Goal: Transaction & Acquisition: Obtain resource

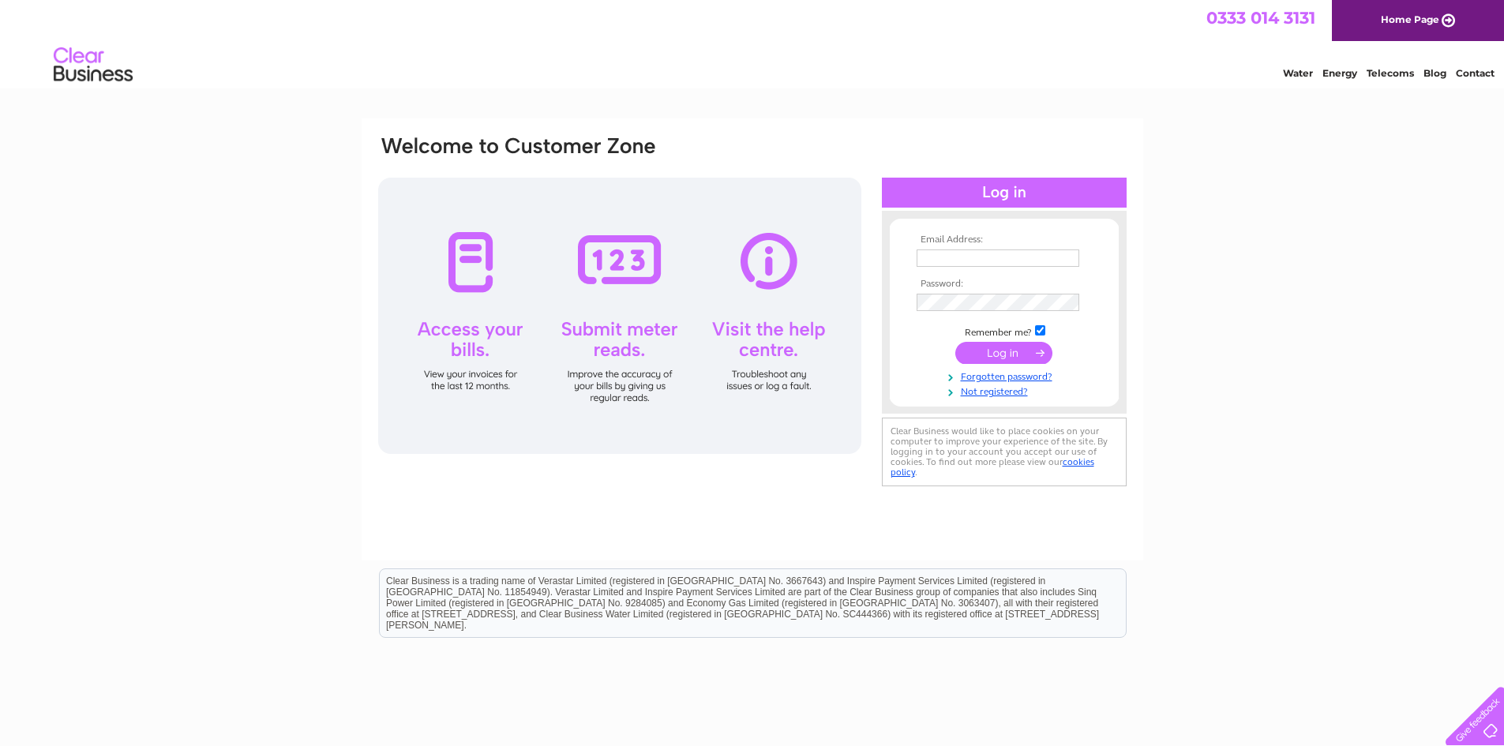
type input "[EMAIL_ADDRESS][DOMAIN_NAME]"
click at [996, 351] on input "submit" at bounding box center [1004, 353] width 97 height 22
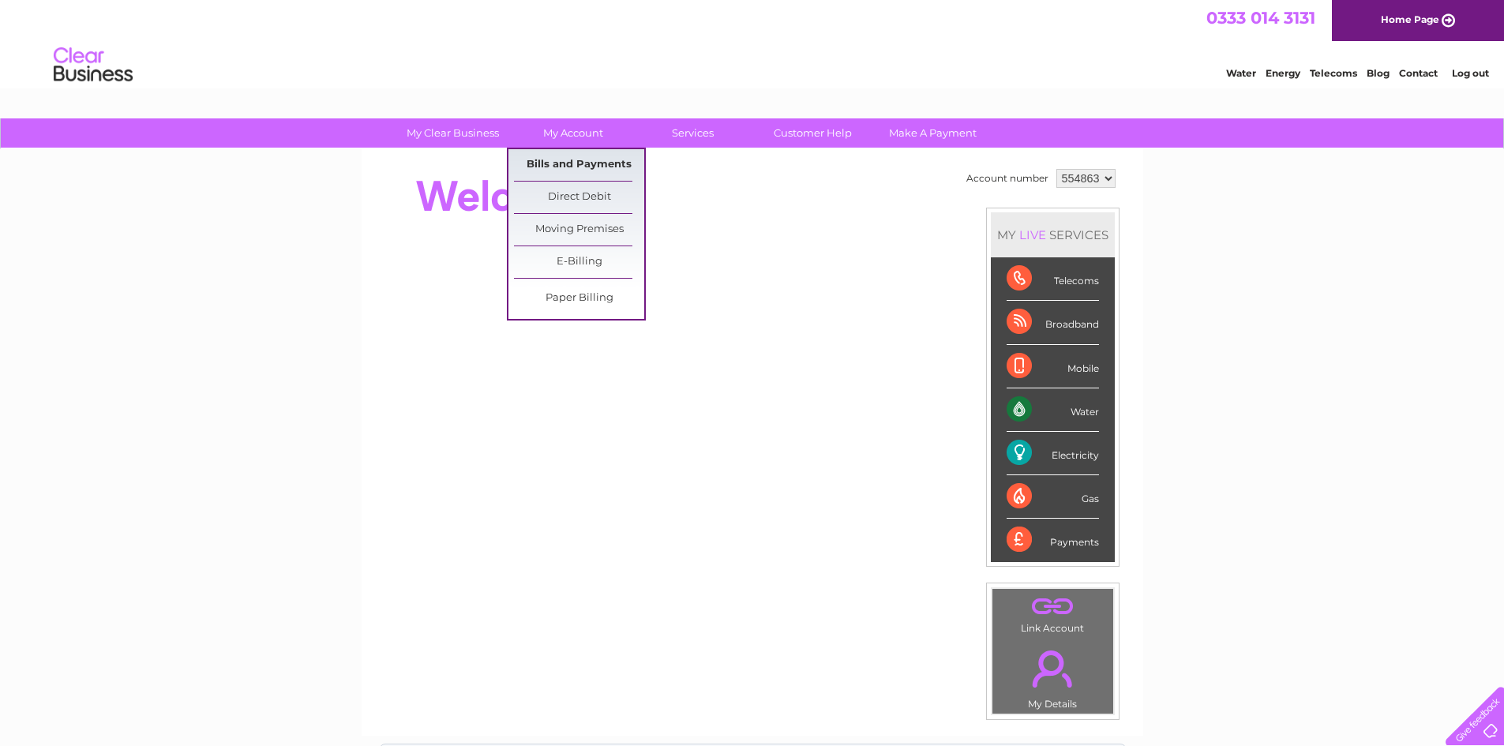
click at [573, 160] on link "Bills and Payments" at bounding box center [579, 165] width 130 height 32
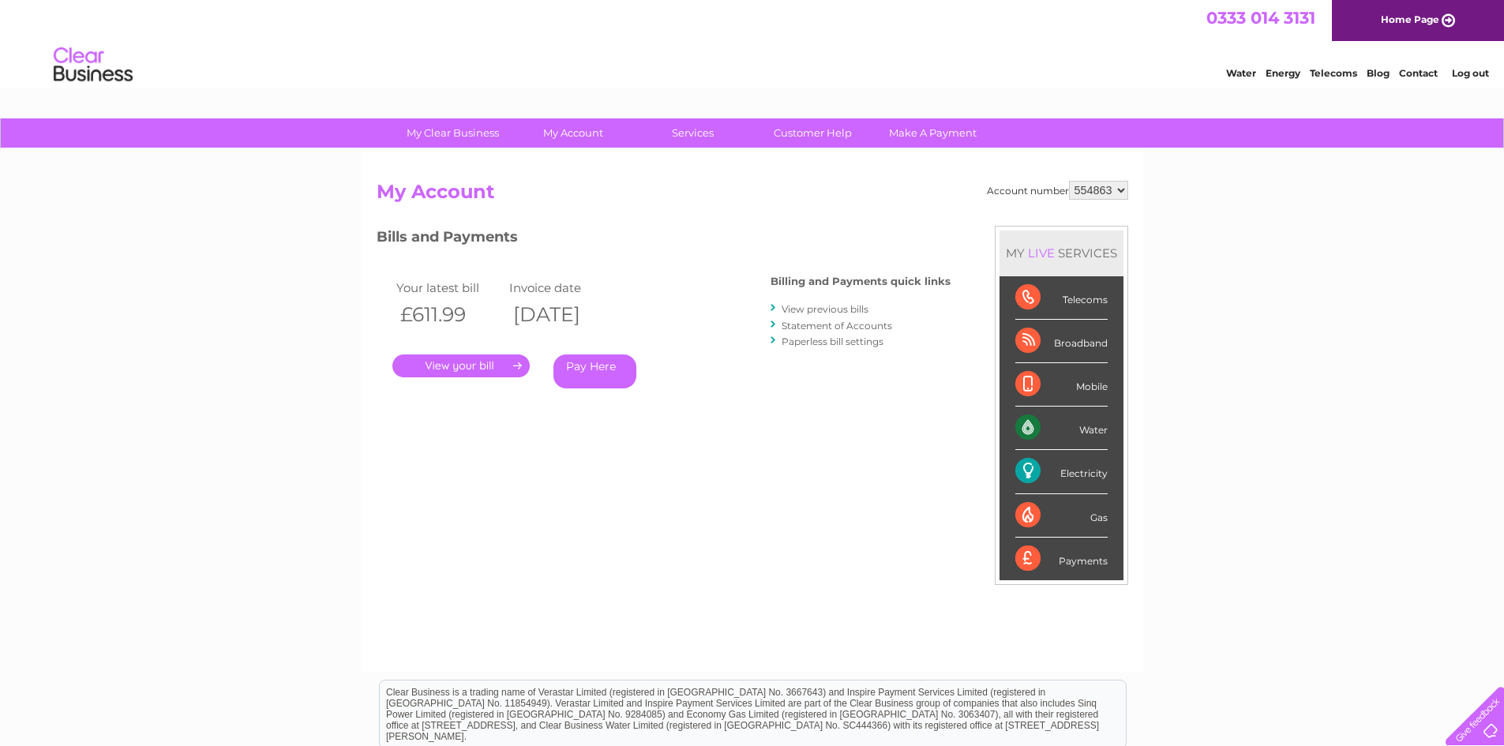
click at [468, 365] on link "." at bounding box center [460, 366] width 137 height 23
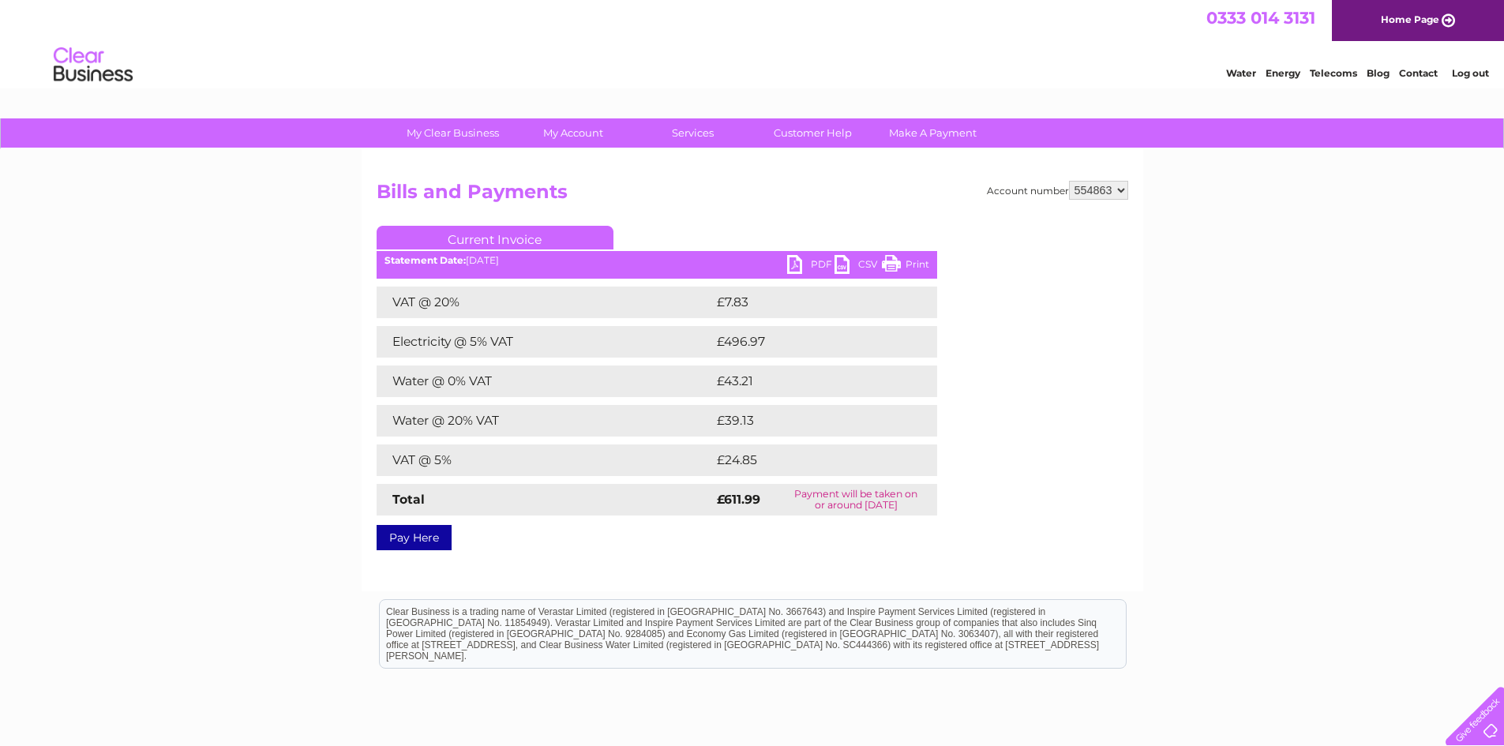
click at [802, 261] on link "PDF" at bounding box center [810, 266] width 47 height 23
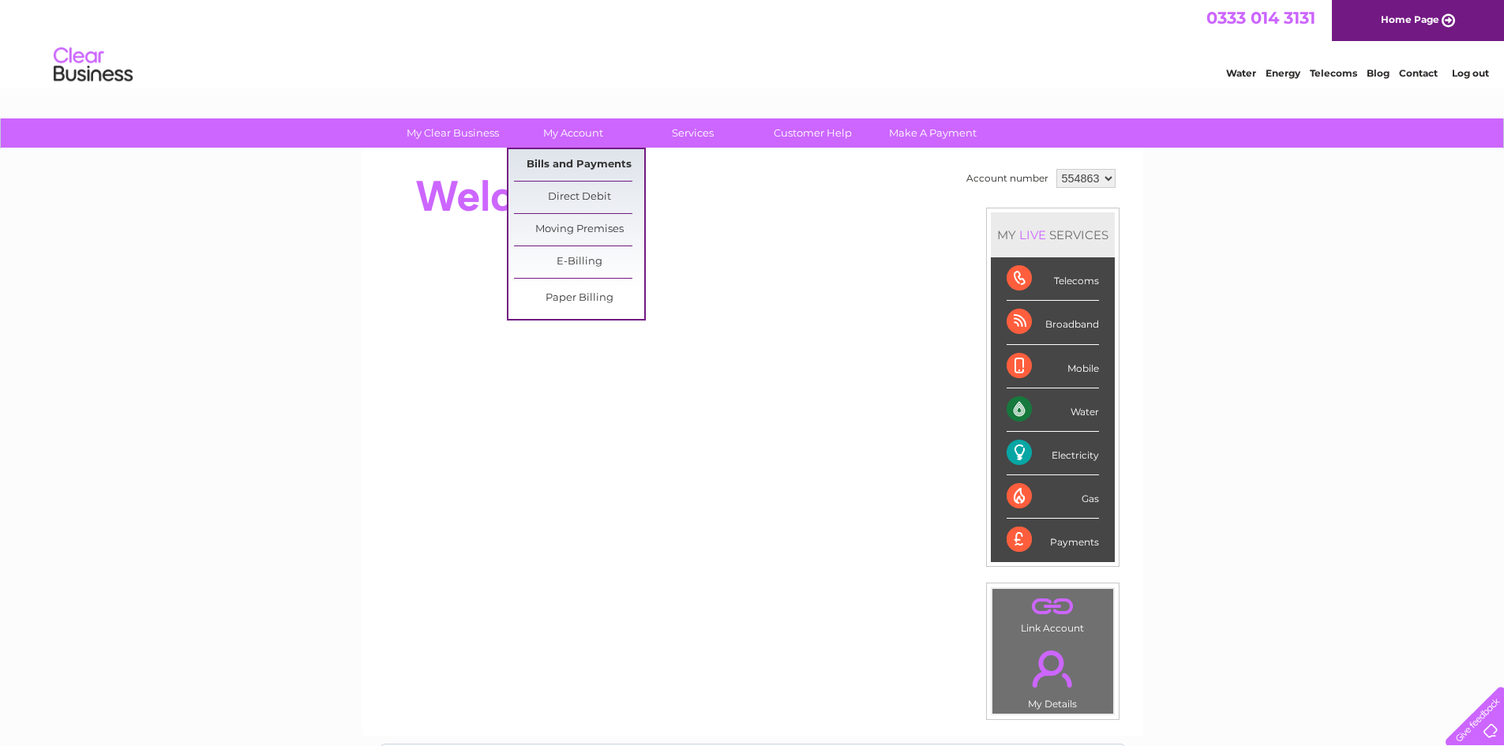
click at [573, 160] on link "Bills and Payments" at bounding box center [579, 165] width 130 height 32
click at [597, 163] on link "Bills and Payments" at bounding box center [579, 165] width 130 height 32
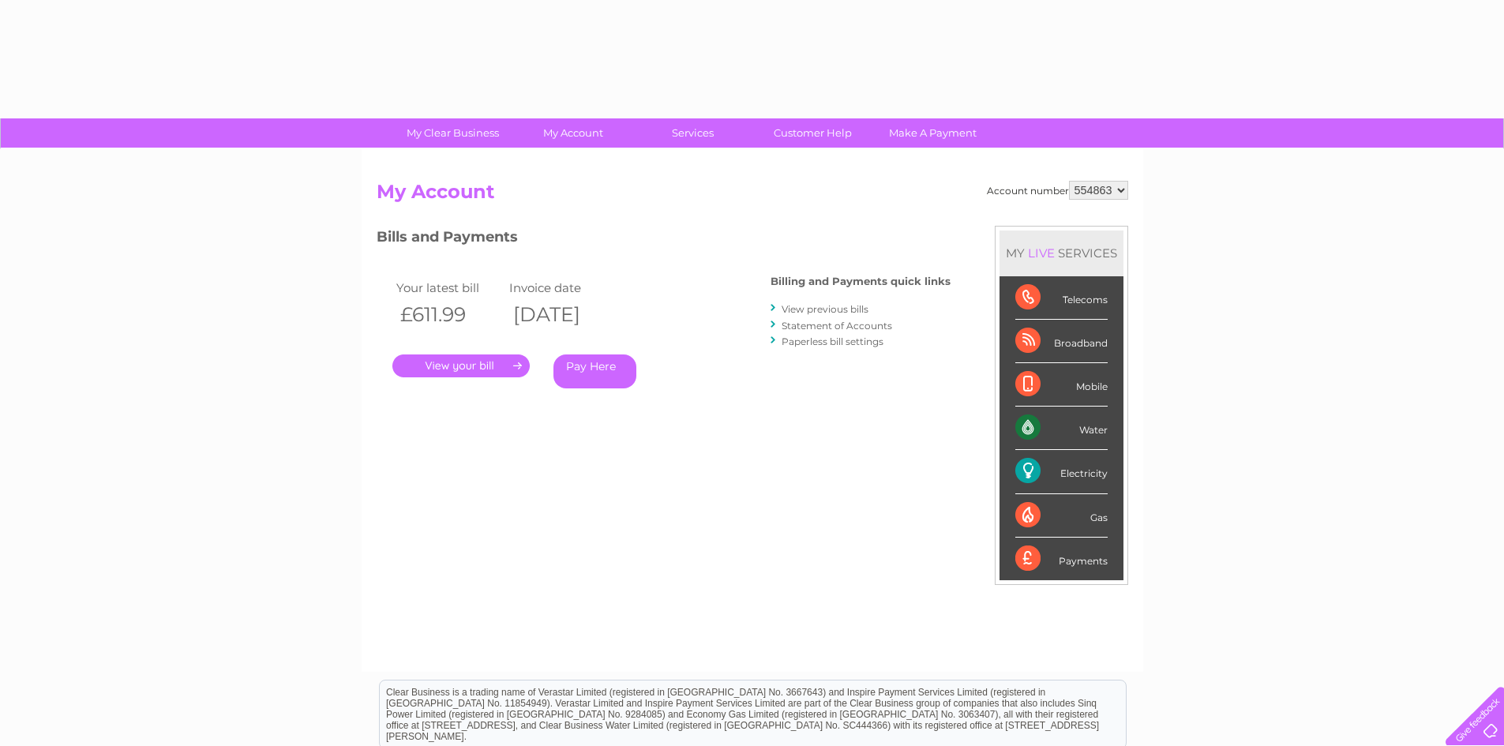
click at [483, 367] on link "." at bounding box center [460, 366] width 137 height 23
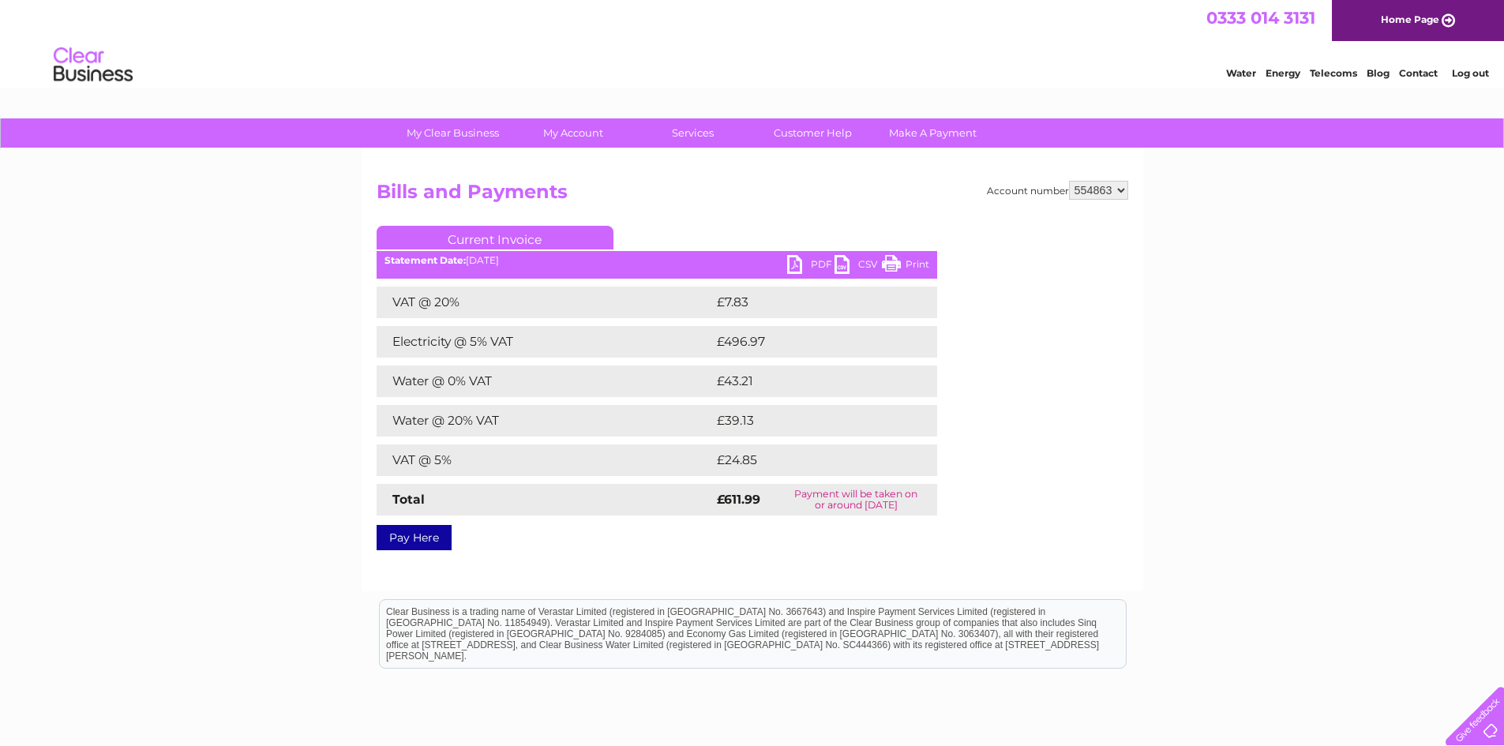
click at [892, 261] on link "Print" at bounding box center [905, 266] width 47 height 23
drag, startPoint x: 1178, startPoint y: 51, endPoint x: 888, endPoint y: 265, distance: 360.9
click at [888, 265] on link "Print" at bounding box center [905, 266] width 47 height 23
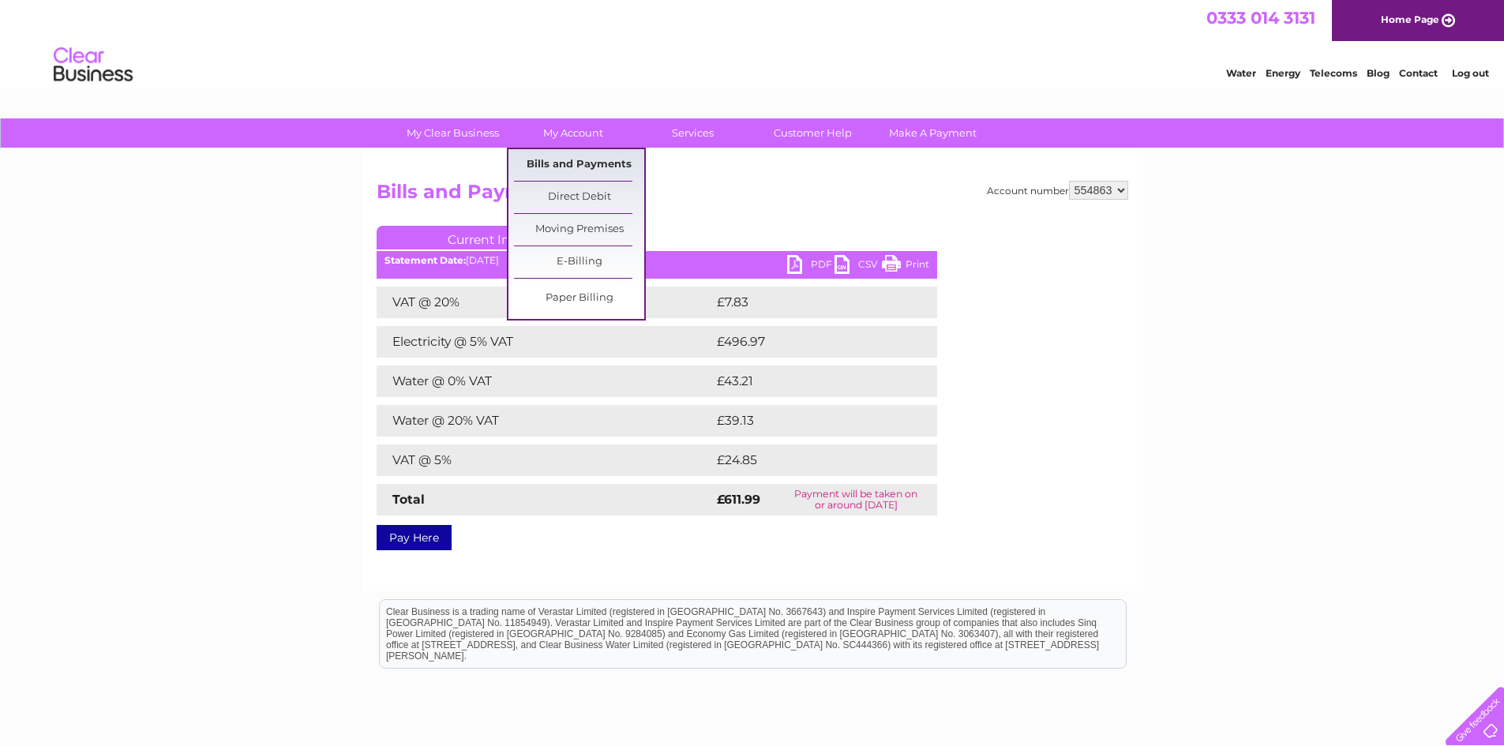
click at [562, 158] on link "Bills and Payments" at bounding box center [579, 165] width 130 height 32
click at [566, 160] on link "Bills and Payments" at bounding box center [579, 165] width 130 height 32
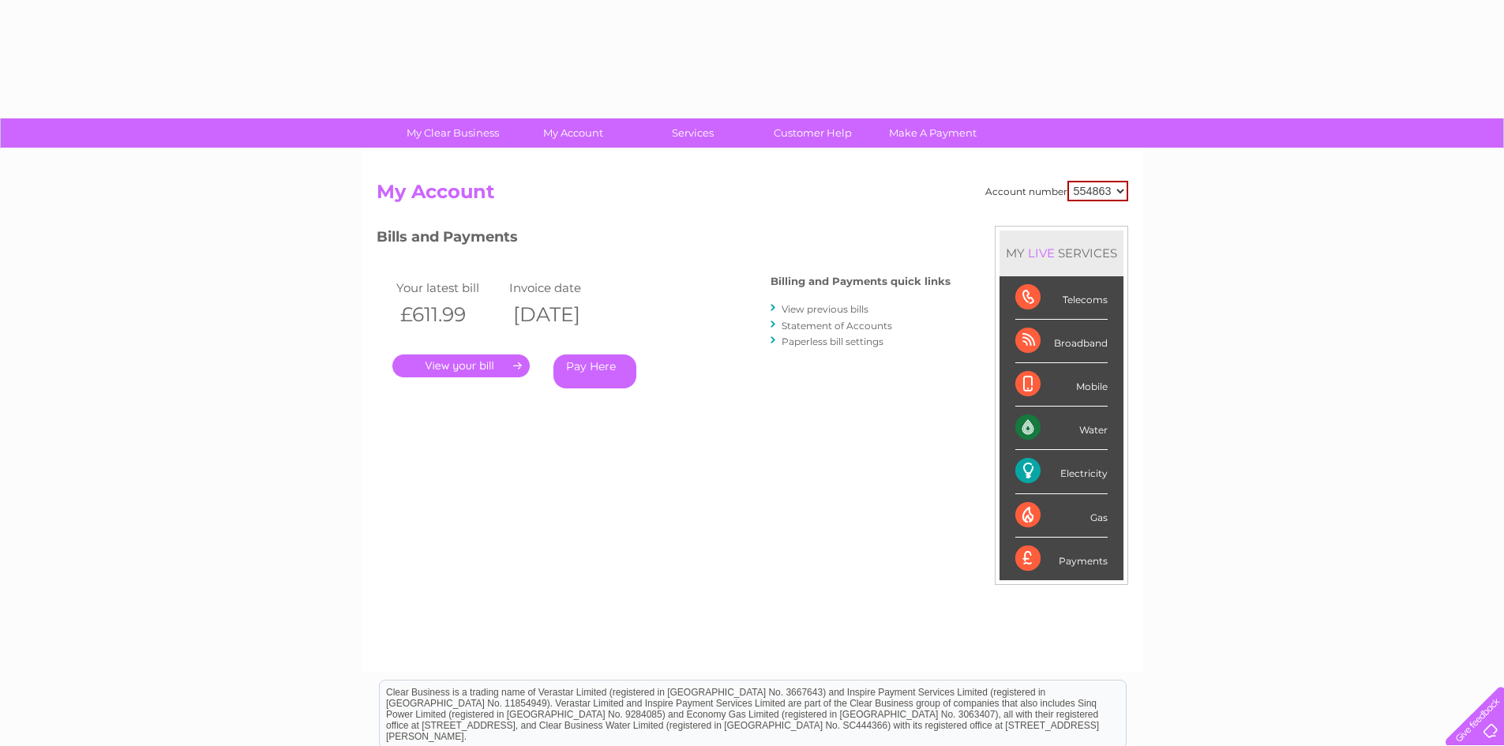
click at [834, 310] on link "View previous bills" at bounding box center [825, 309] width 87 height 12
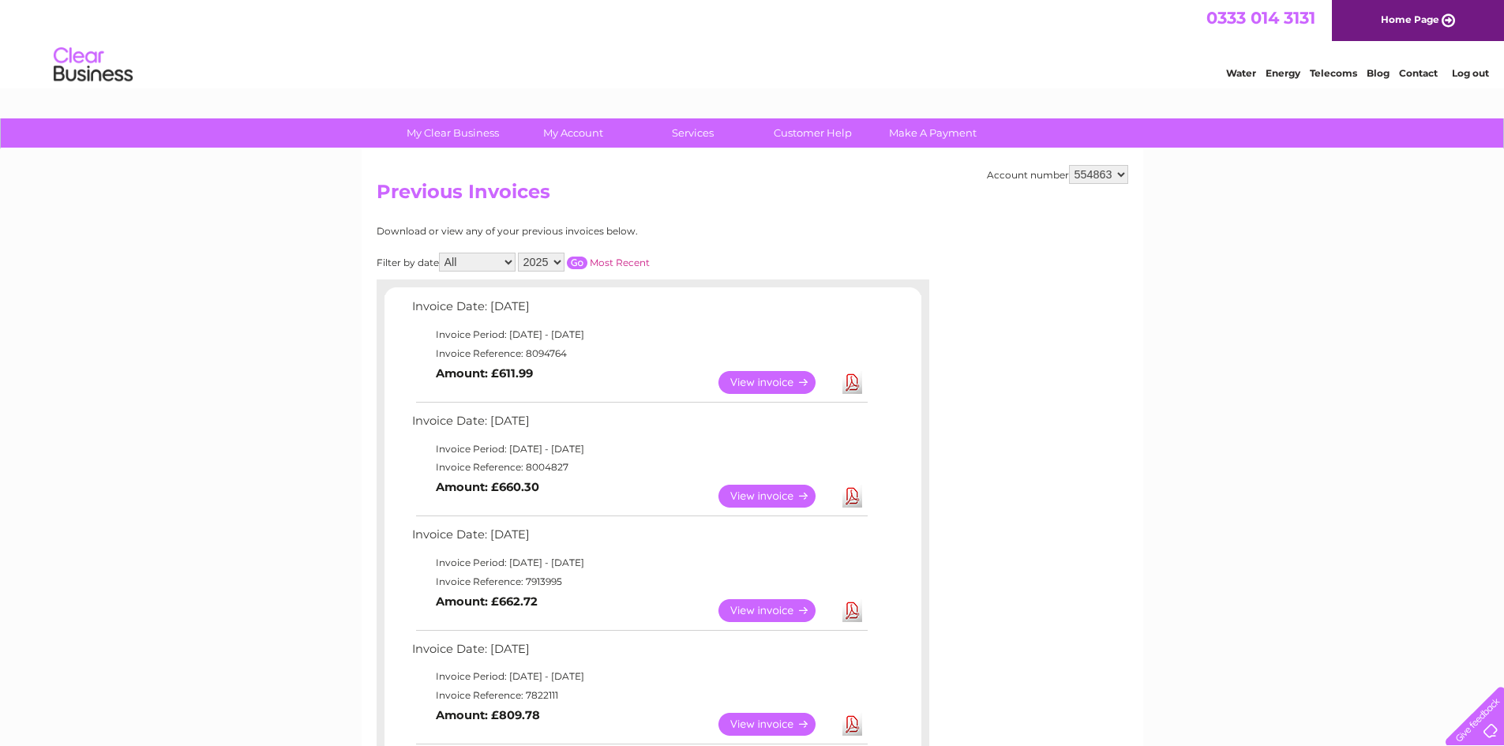
click at [775, 500] on link "View" at bounding box center [777, 496] width 116 height 23
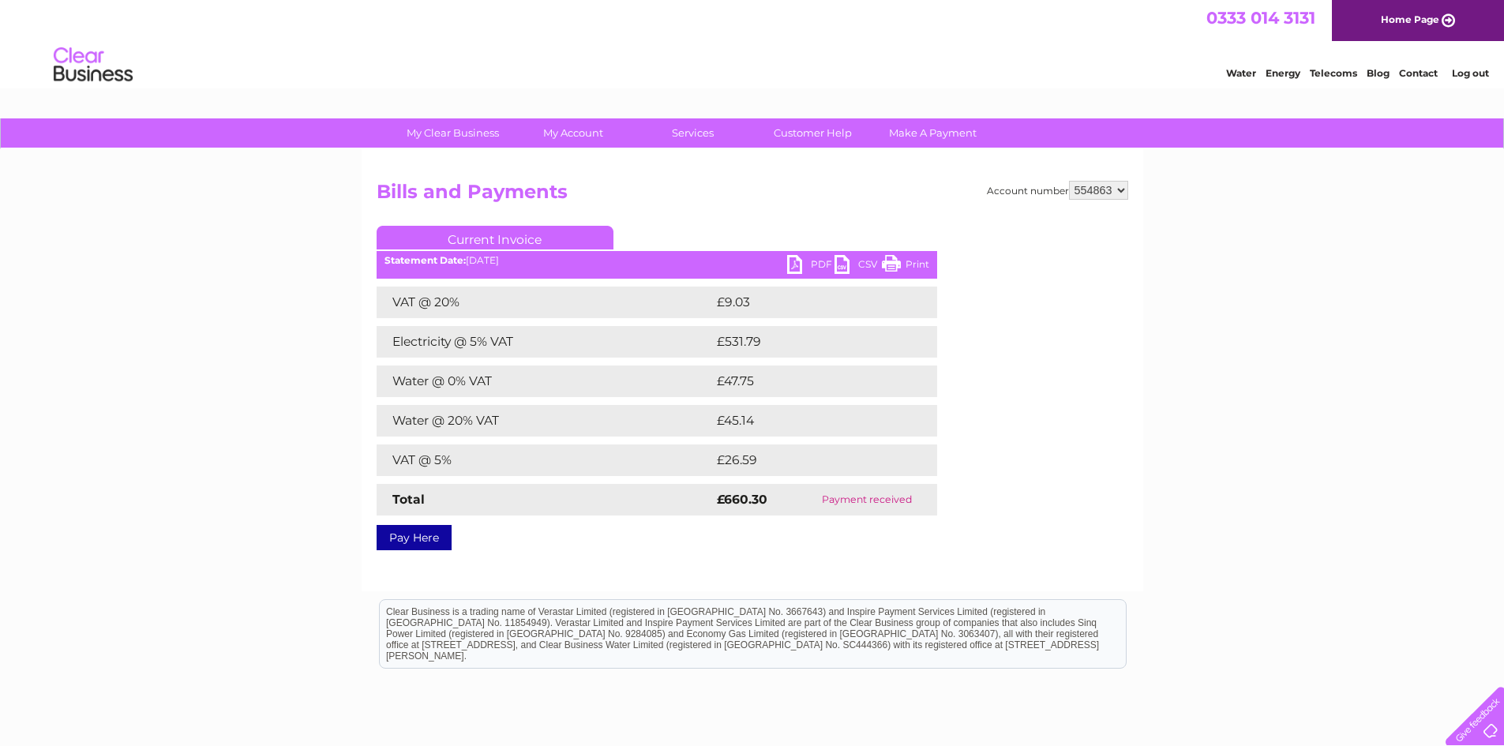
click at [893, 264] on link "Print" at bounding box center [905, 266] width 47 height 23
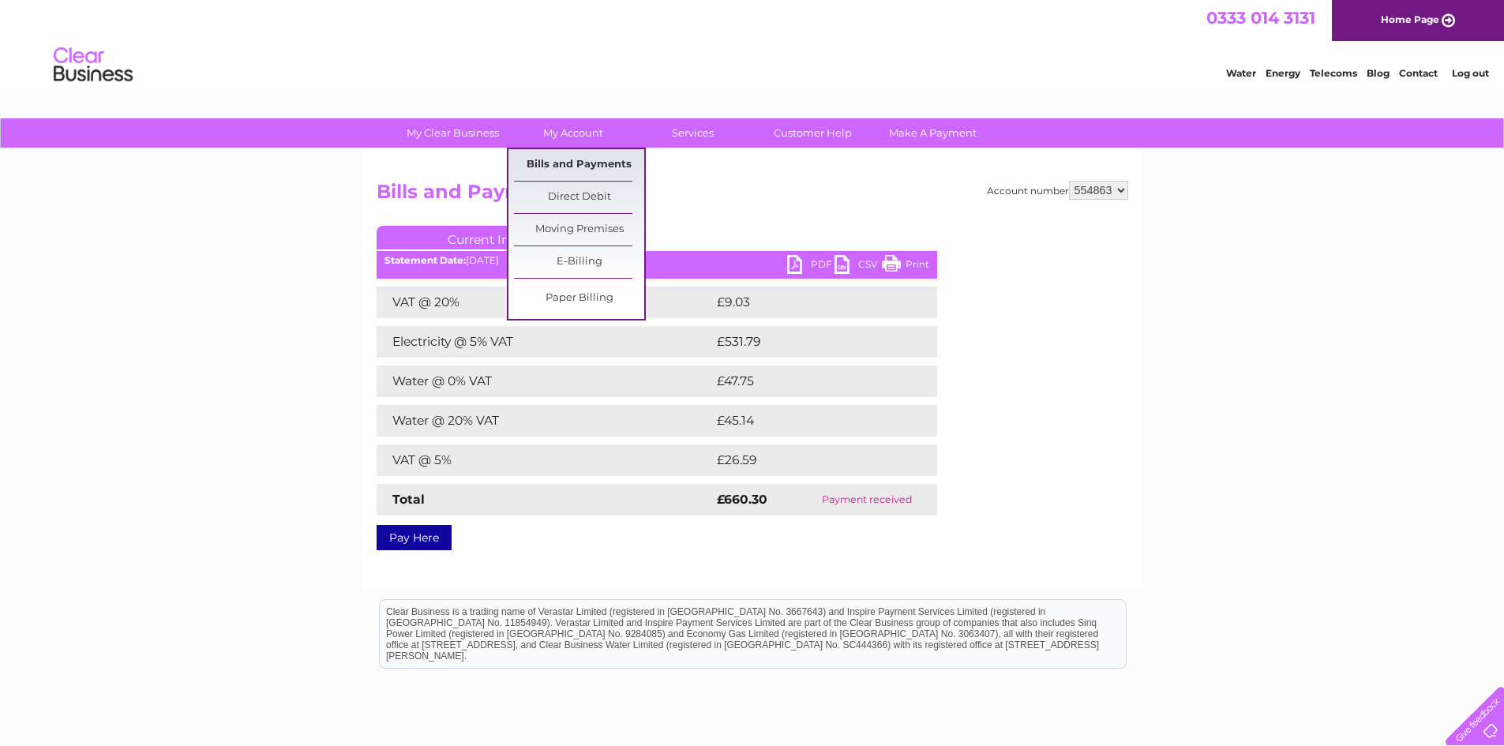
click at [574, 163] on link "Bills and Payments" at bounding box center [579, 165] width 130 height 32
